Goal: Book appointment/travel/reservation

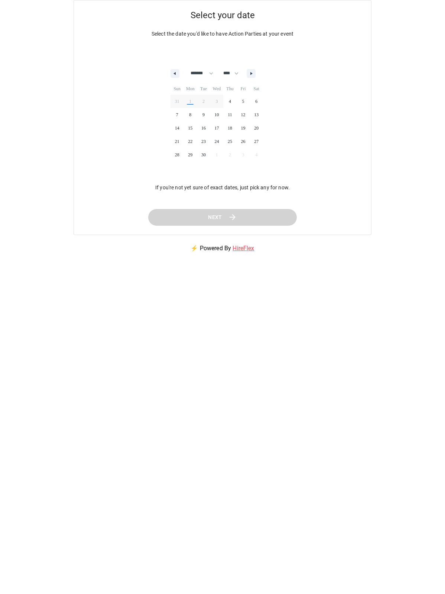
select select "*"
select select "****"
click at [218, 141] on span "24" at bounding box center [216, 142] width 13 height 10
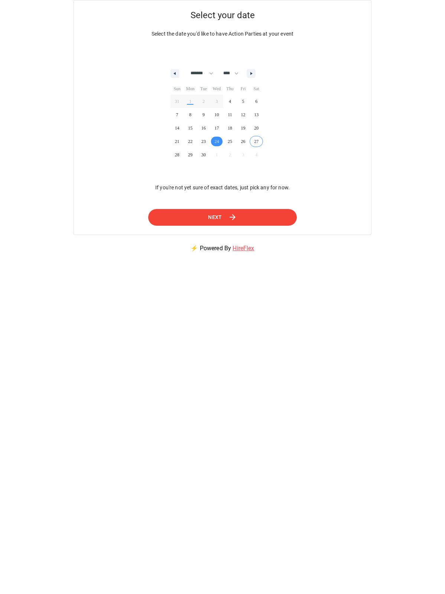
click at [227, 222] on button "Next" at bounding box center [222, 217] width 148 height 17
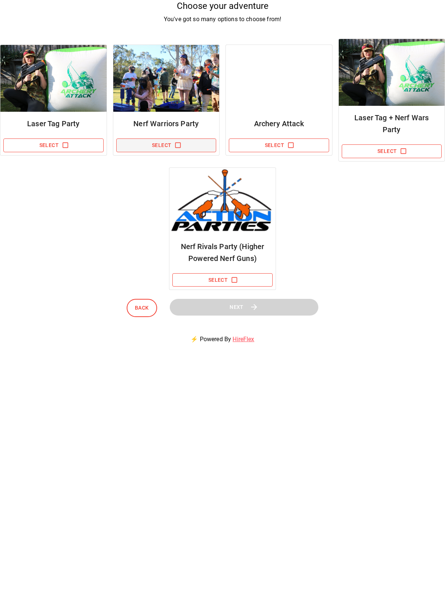
click at [178, 141] on icon "button" at bounding box center [177, 144] width 7 height 7
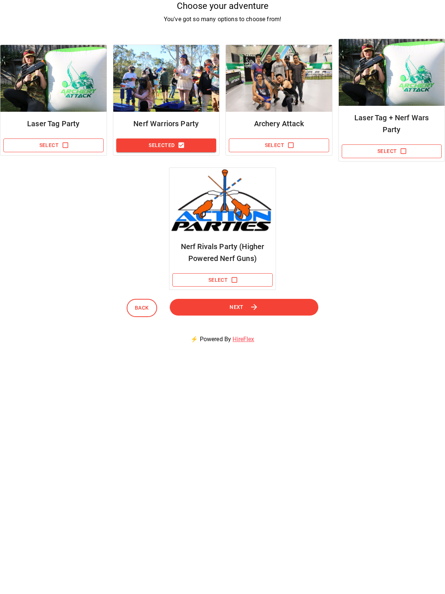
click at [272, 299] on button "Next" at bounding box center [244, 307] width 148 height 17
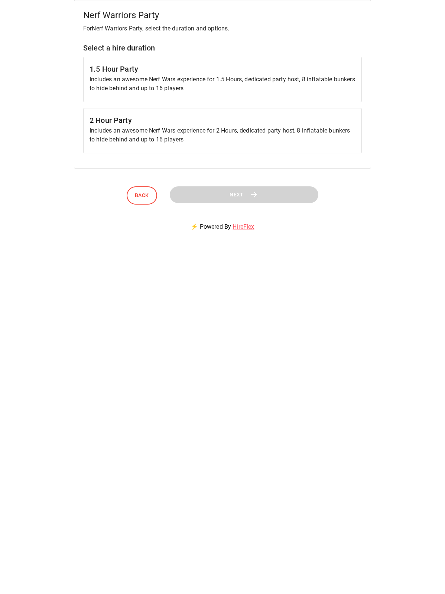
click at [292, 128] on p "Includes an awesome Nerf Wars experience for 2 Hours, dedicated party host, 8 i…" at bounding box center [222, 135] width 266 height 18
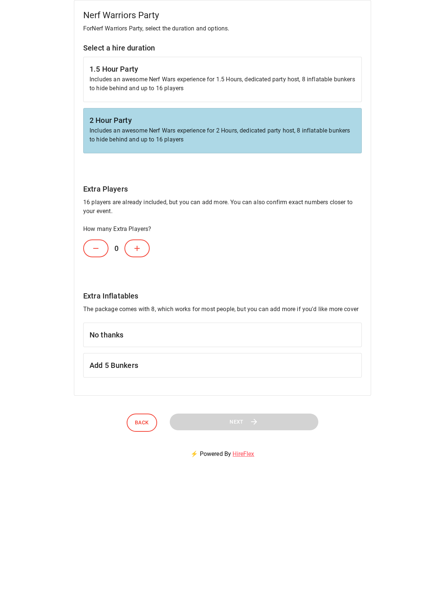
click at [243, 362] on h6 "Add 5 Bunkers" at bounding box center [222, 365] width 266 height 12
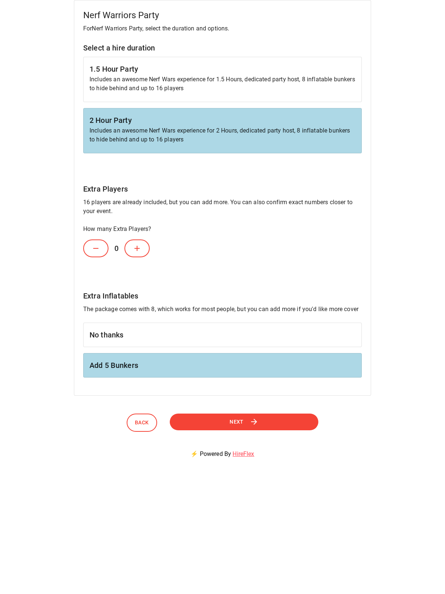
click at [235, 415] on button "Next" at bounding box center [244, 421] width 148 height 17
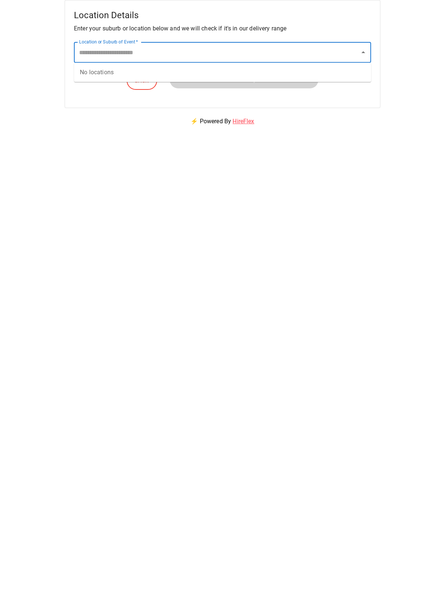
click at [218, 55] on input "Location or Suburb of Event   *" at bounding box center [216, 52] width 279 height 14
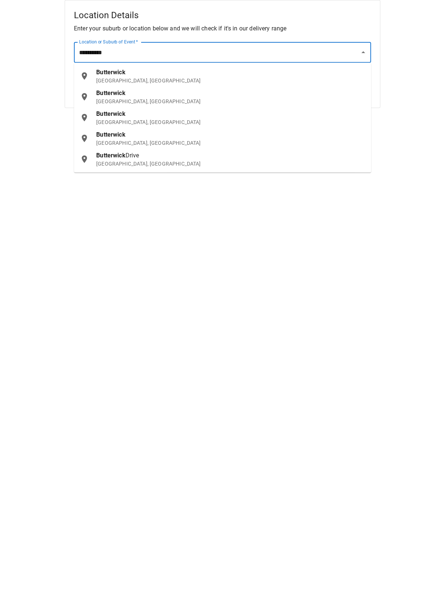
click at [133, 98] on p "NSW, Australia" at bounding box center [230, 101] width 269 height 7
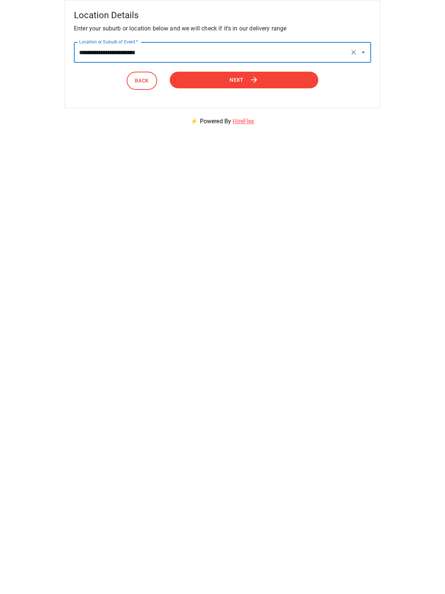
type input "**********"
click at [208, 82] on button "Next" at bounding box center [244, 80] width 148 height 17
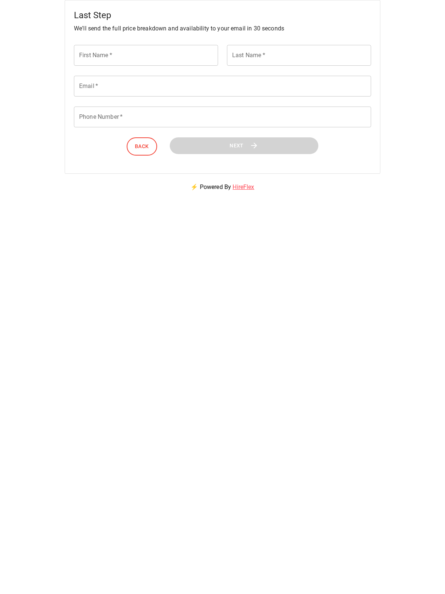
click at [183, 59] on input "First Name   *" at bounding box center [146, 55] width 144 height 21
type input "*********"
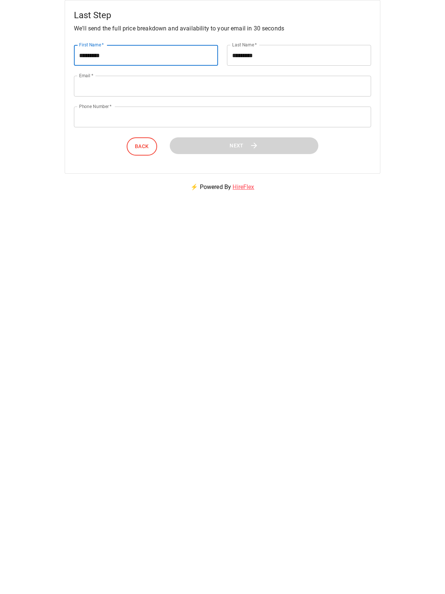
type input "**********"
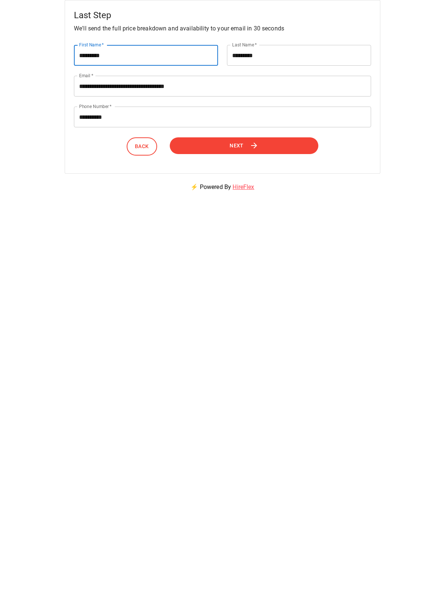
click at [270, 148] on button "Next" at bounding box center [244, 145] width 148 height 17
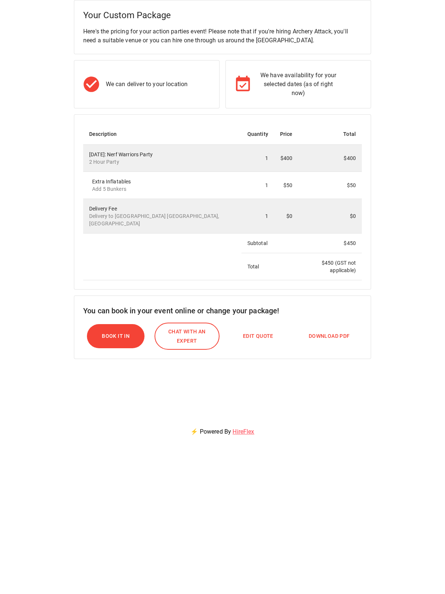
click at [259, 331] on span "Edit Quote" at bounding box center [258, 335] width 30 height 9
select select "*"
select select "****"
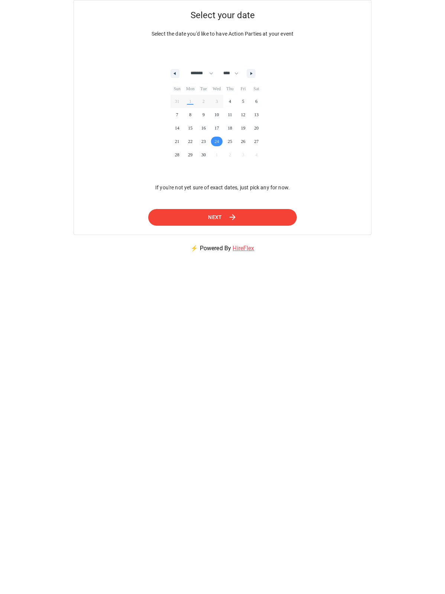
click at [248, 218] on button "Next" at bounding box center [222, 217] width 148 height 17
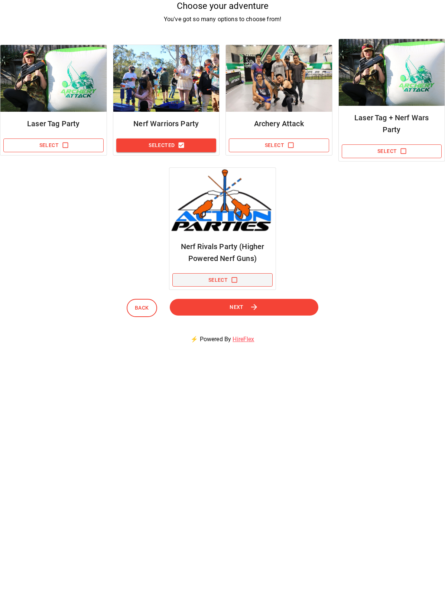
click at [235, 276] on icon "button" at bounding box center [233, 279] width 7 height 7
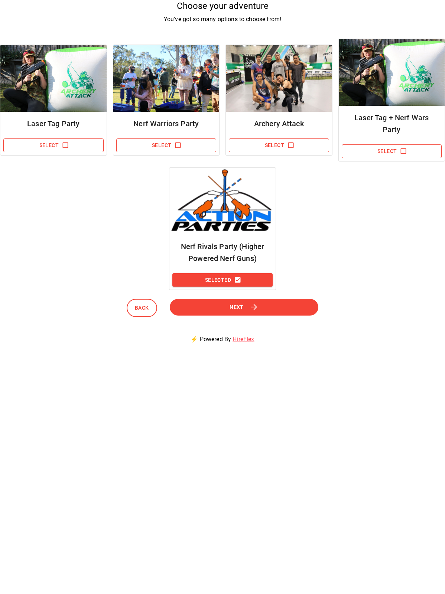
click at [224, 299] on button "Next" at bounding box center [244, 307] width 148 height 17
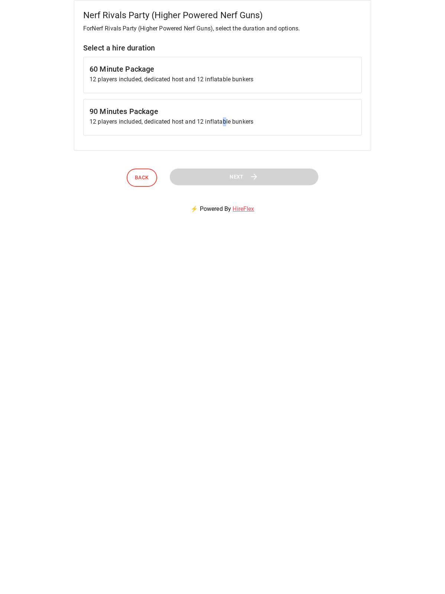
drag, startPoint x: 224, startPoint y: 297, endPoint x: 225, endPoint y: 134, distance: 162.2
click at [225, 134] on div "Nerf Rivals Party (Higher Powered Nerf Guns) For Nerf Rivals Party (Higher Powe…" at bounding box center [222, 75] width 297 height 151
click at [190, 112] on h6 "90 Minutes Package" at bounding box center [222, 111] width 266 height 12
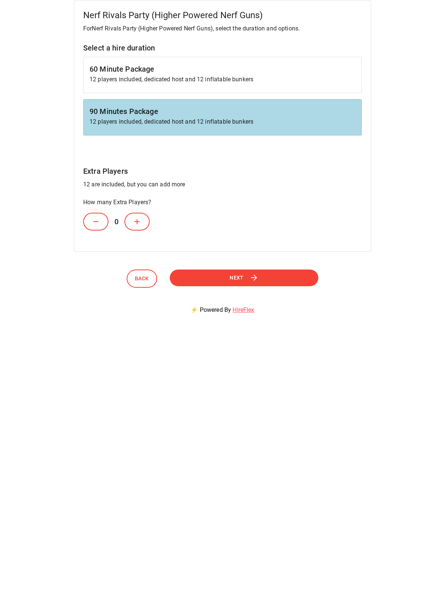
click at [134, 223] on icon at bounding box center [137, 221] width 9 height 9
click at [205, 282] on button "Next" at bounding box center [244, 277] width 148 height 17
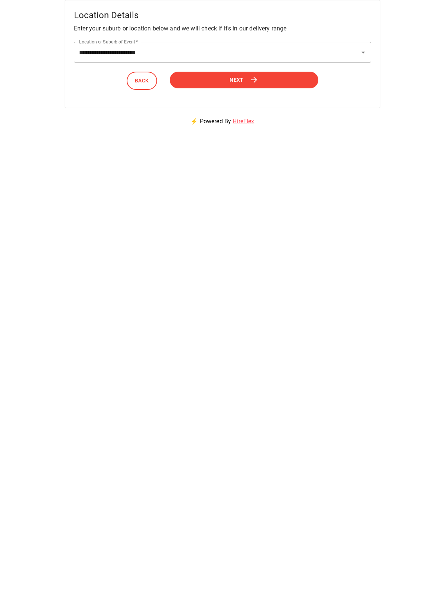
click at [233, 83] on span "Next" at bounding box center [236, 79] width 14 height 9
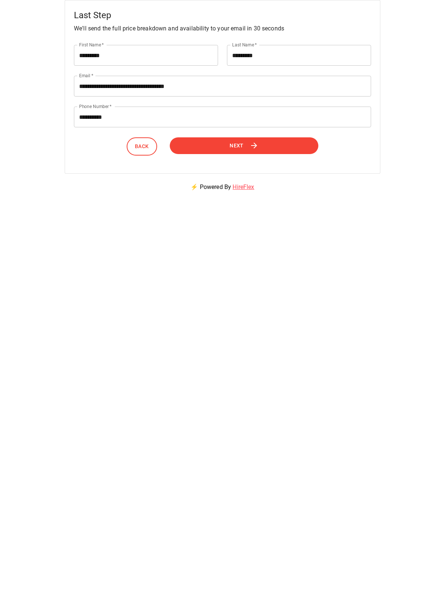
click at [231, 145] on span "Next" at bounding box center [236, 145] width 14 height 9
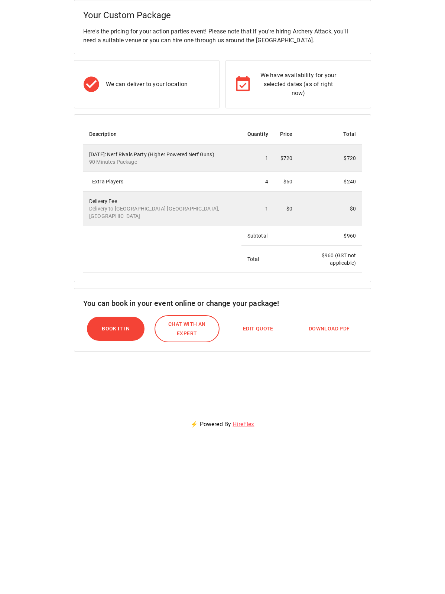
click at [251, 327] on span "Edit Quote" at bounding box center [258, 328] width 30 height 9
select select "*"
select select "****"
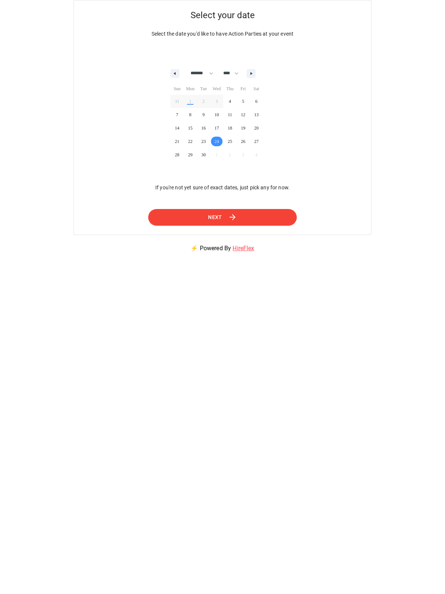
click at [235, 218] on icon at bounding box center [232, 217] width 6 height 6
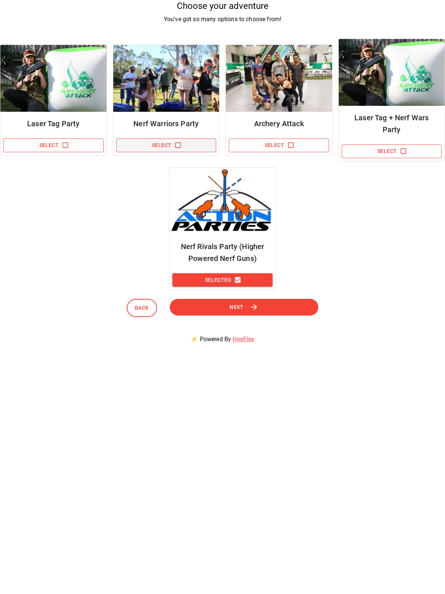
click at [179, 141] on icon "button" at bounding box center [177, 144] width 7 height 7
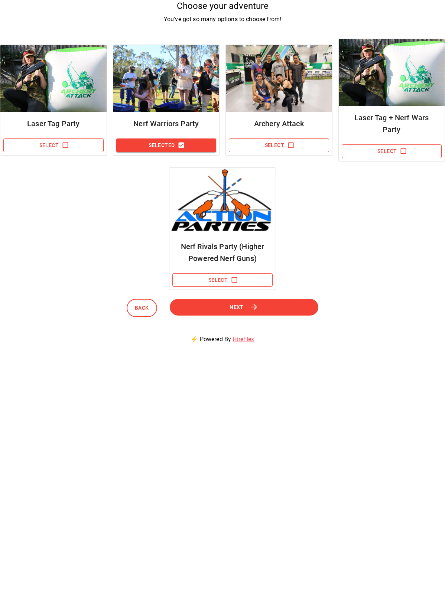
click at [275, 301] on button "Next" at bounding box center [244, 307] width 148 height 17
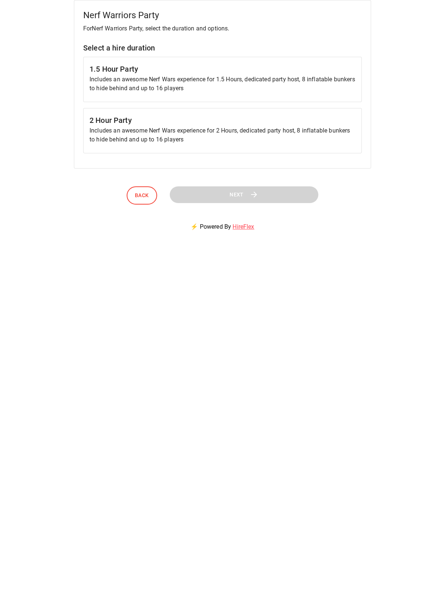
click at [294, 129] on p "Includes an awesome Nerf Wars experience for 2 Hours, dedicated party host, 8 i…" at bounding box center [222, 135] width 266 height 18
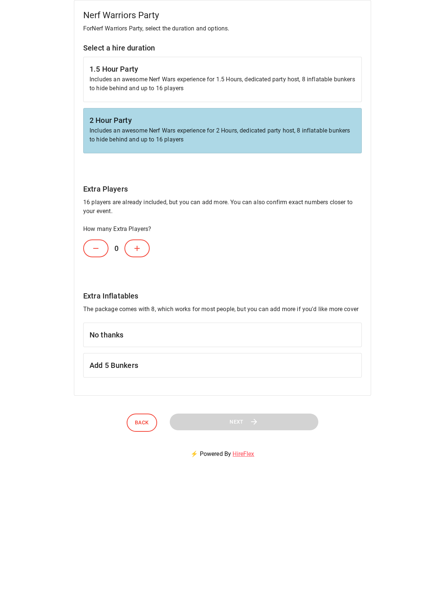
click at [211, 363] on h6 "Add 5 Bunkers" at bounding box center [222, 365] width 266 height 12
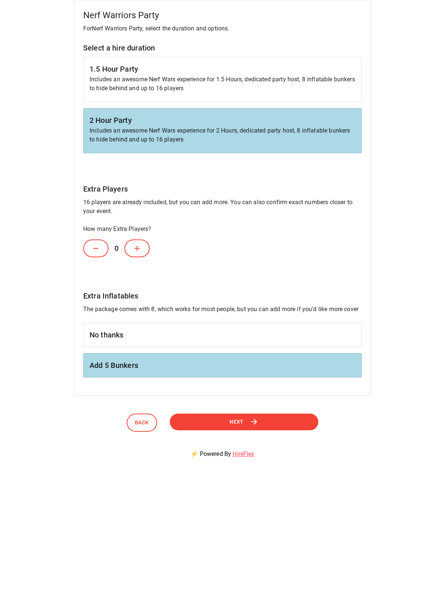
click at [312, 423] on button "Next" at bounding box center [244, 421] width 148 height 17
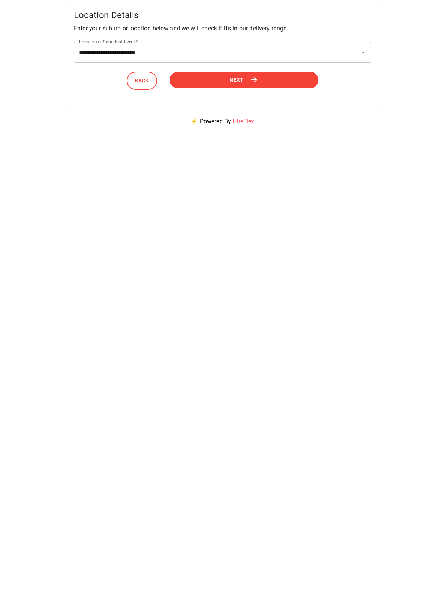
click at [266, 78] on button "Next" at bounding box center [244, 80] width 148 height 17
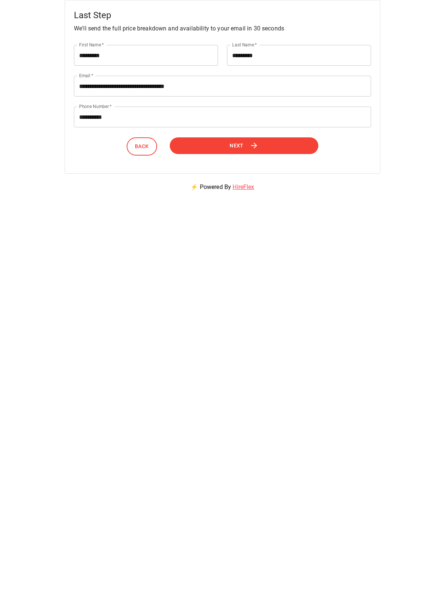
click at [214, 150] on button "Next" at bounding box center [244, 145] width 148 height 17
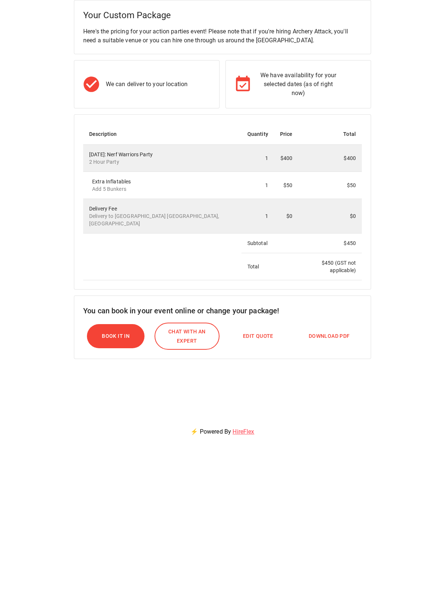
click at [105, 331] on span "Book it In" at bounding box center [116, 335] width 28 height 9
